Goal: Entertainment & Leisure: Consume media (video, audio)

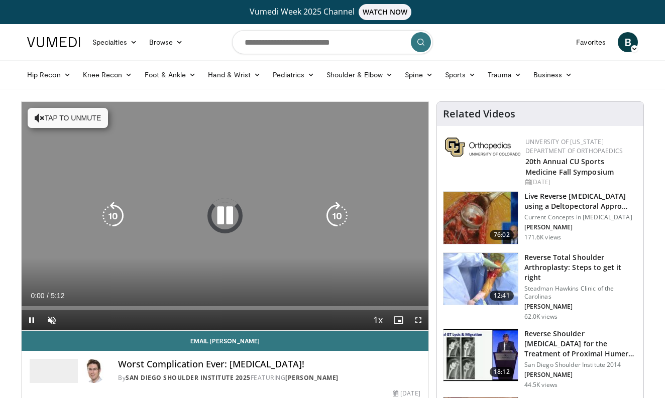
click at [56, 117] on button "Tap to unmute" at bounding box center [68, 118] width 80 height 20
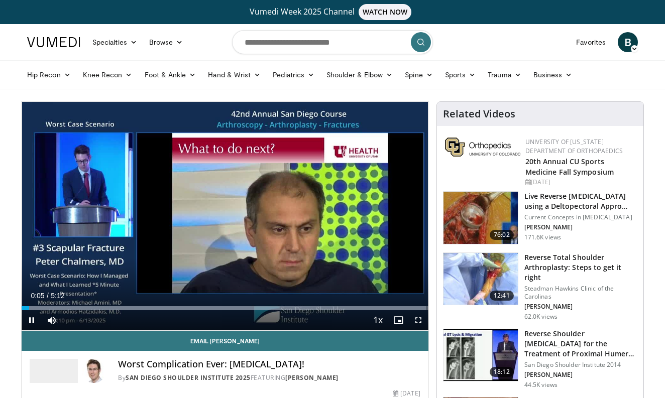
click at [417, 322] on span "Video Player" at bounding box center [418, 320] width 20 height 20
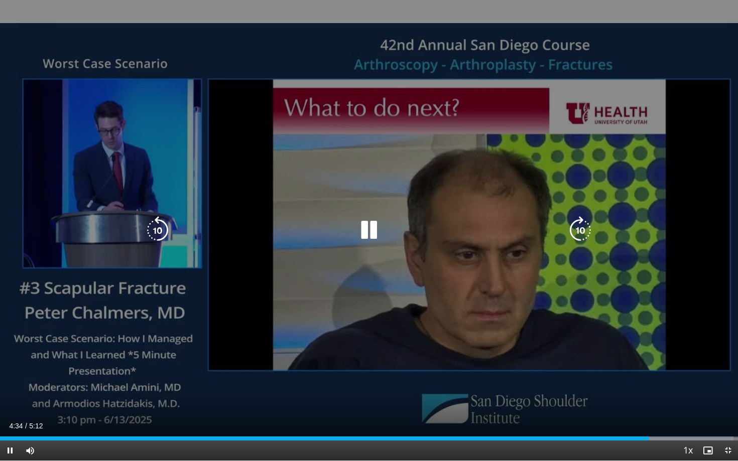
click at [423, 324] on div "10 seconds Tap to unmute" at bounding box center [369, 230] width 738 height 461
click at [370, 229] on icon "Video Player" at bounding box center [369, 230] width 28 height 28
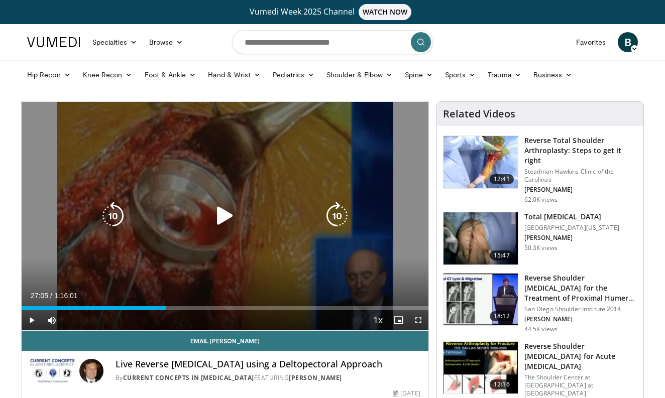
click at [228, 218] on icon "Video Player" at bounding box center [225, 216] width 28 height 28
click at [252, 236] on div "10 seconds Tap to unmute" at bounding box center [225, 216] width 407 height 228
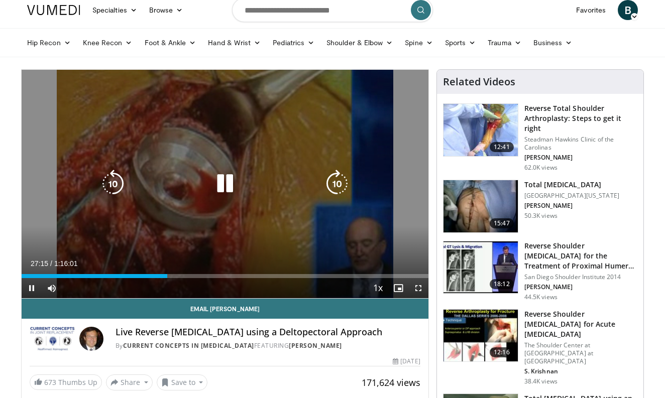
scroll to position [34, 0]
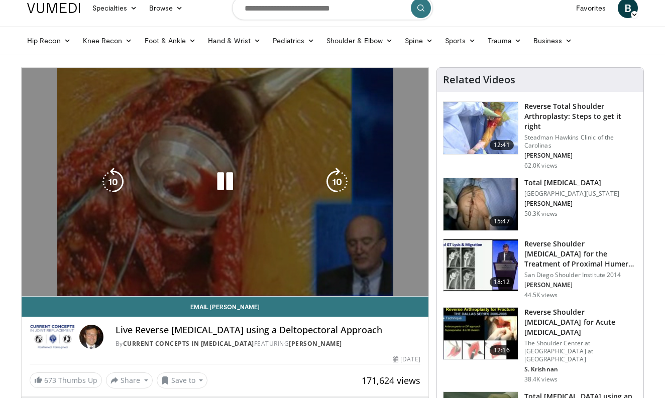
click at [245, 203] on div "10 seconds Tap to unmute" at bounding box center [225, 182] width 407 height 228
